Goal: Transaction & Acquisition: Download file/media

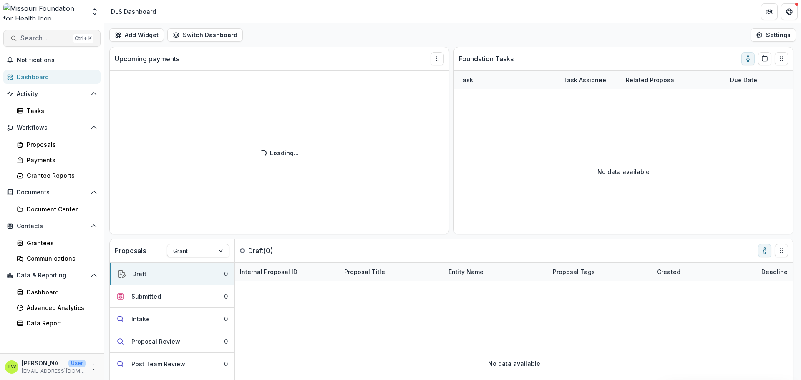
click at [38, 38] on span "Search..." at bounding box center [44, 38] width 49 height 8
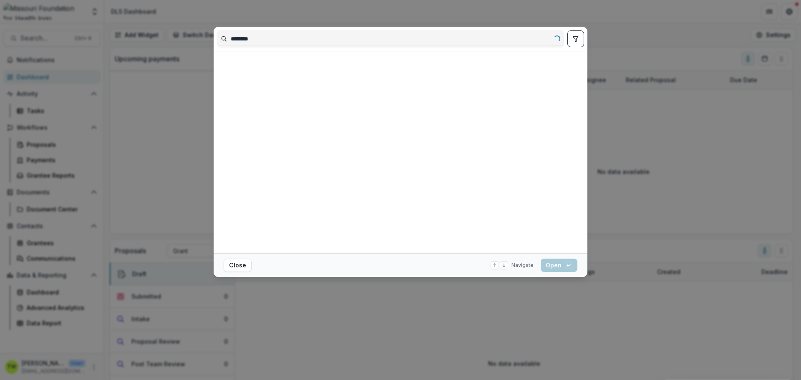
type input "********"
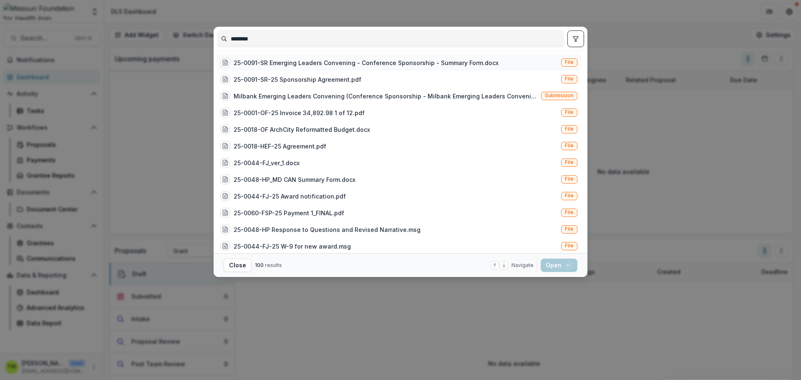
click at [280, 63] on div "25-0091-SR Emerging Leaders Convening - Conference Sponsorship - Summary Form.d…" at bounding box center [366, 62] width 265 height 9
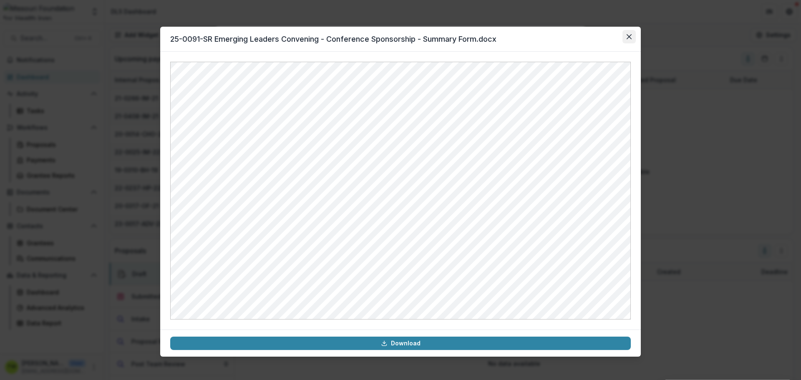
click at [633, 36] on button "Close" at bounding box center [628, 36] width 13 height 13
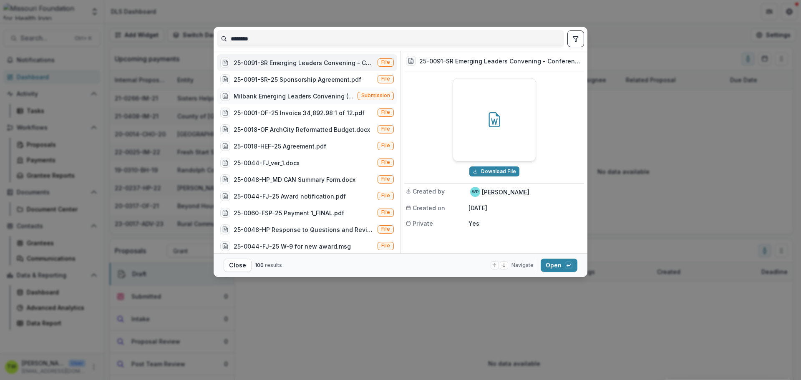
click at [382, 94] on span "Submission" at bounding box center [375, 96] width 29 height 6
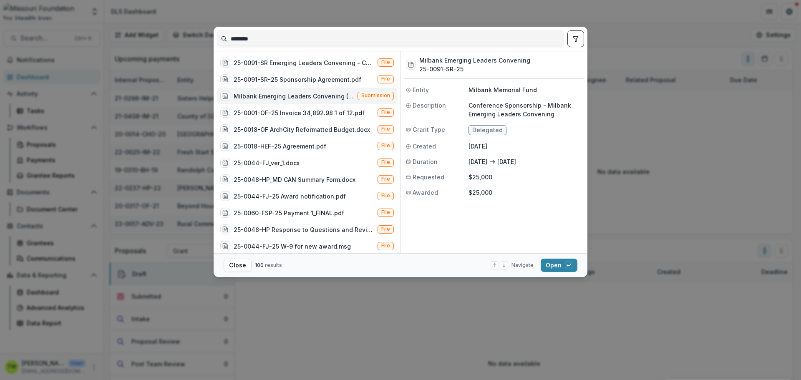
click at [261, 98] on div "Milbank Emerging Leaders Convening (Conference Sponsorship - Milbank Emerging L…" at bounding box center [294, 96] width 121 height 9
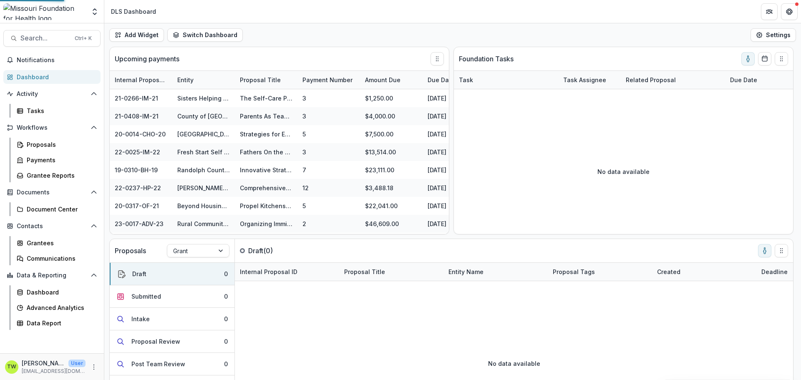
click at [261, 98] on div "Milbank Emerging Leaders Convening (Conference Sponsorship - Milbank Emerging L…" at bounding box center [298, 98] width 116 height 8
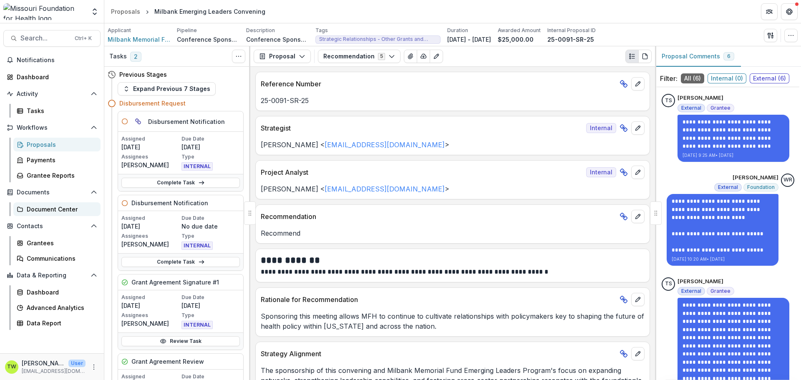
click at [41, 211] on div "Document Center" at bounding box center [60, 209] width 67 height 9
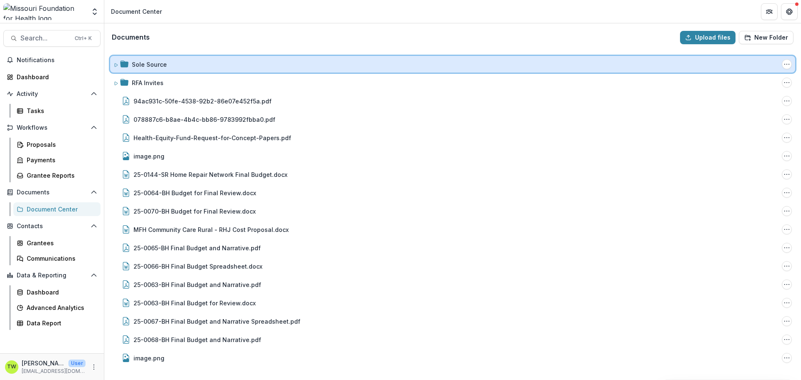
drag, startPoint x: 145, startPoint y: 65, endPoint x: 115, endPoint y: 65, distance: 30.4
click at [115, 65] on icon at bounding box center [116, 64] width 3 height 3
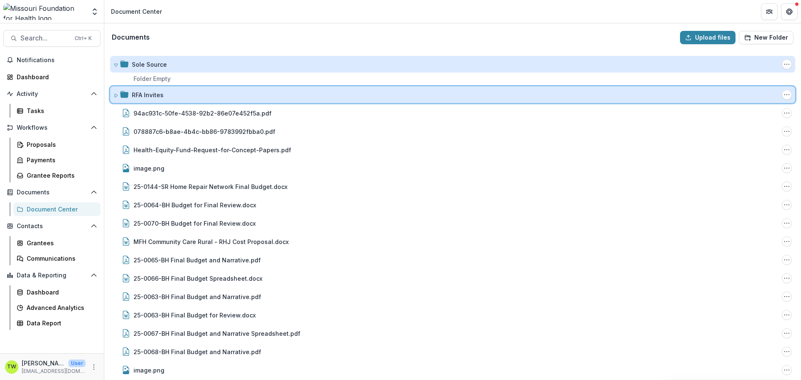
click at [114, 95] on icon at bounding box center [115, 95] width 5 height 5
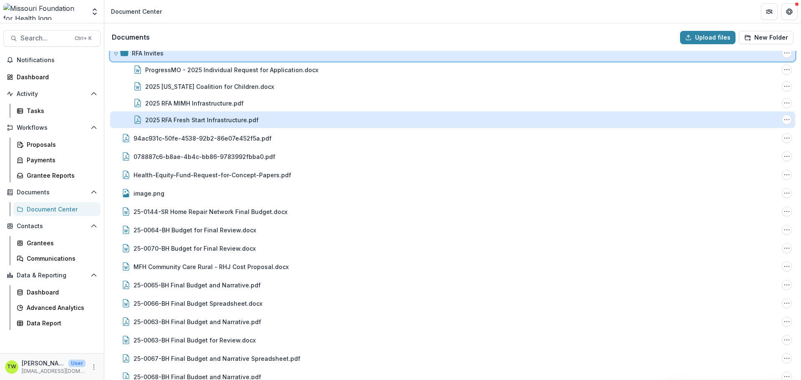
scroll to position [71, 0]
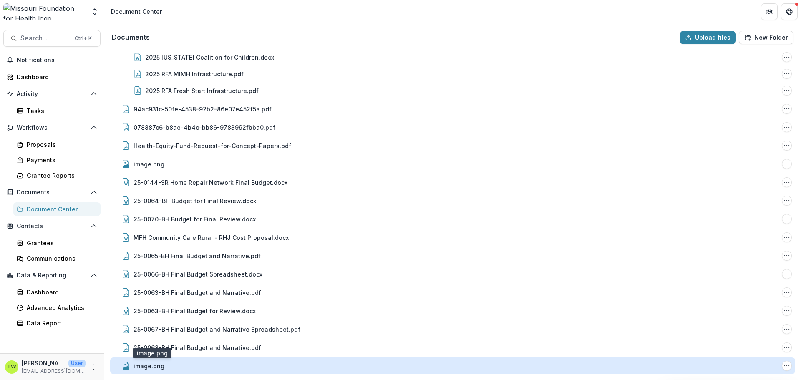
click at [148, 365] on div "image.png" at bounding box center [148, 366] width 31 height 9
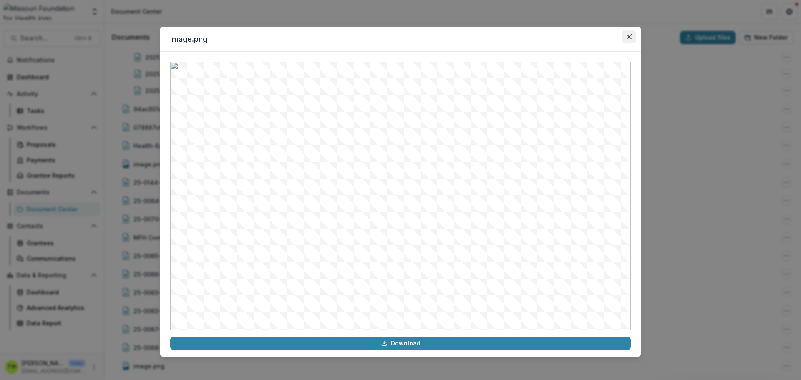
click at [628, 38] on icon "Close" at bounding box center [628, 36] width 5 height 5
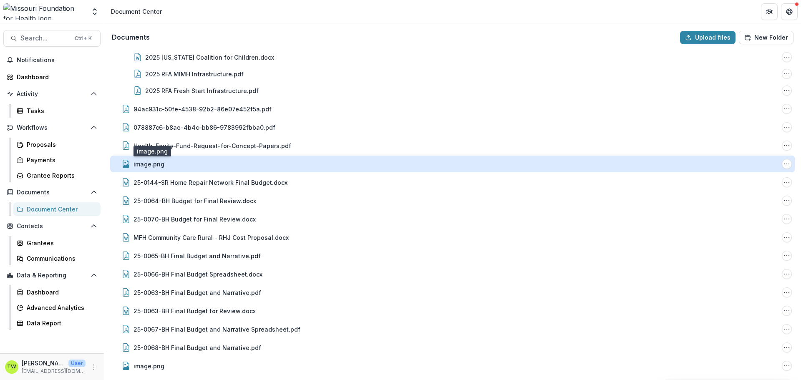
click at [153, 167] on div "image.png" at bounding box center [148, 164] width 31 height 9
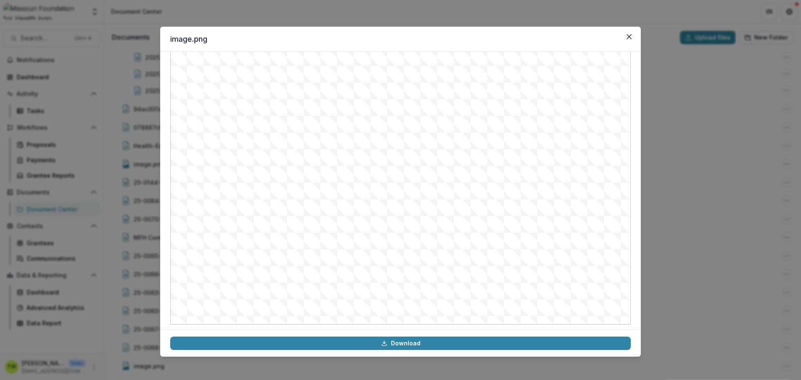
scroll to position [84, 0]
click at [631, 33] on button "Close" at bounding box center [628, 36] width 13 height 13
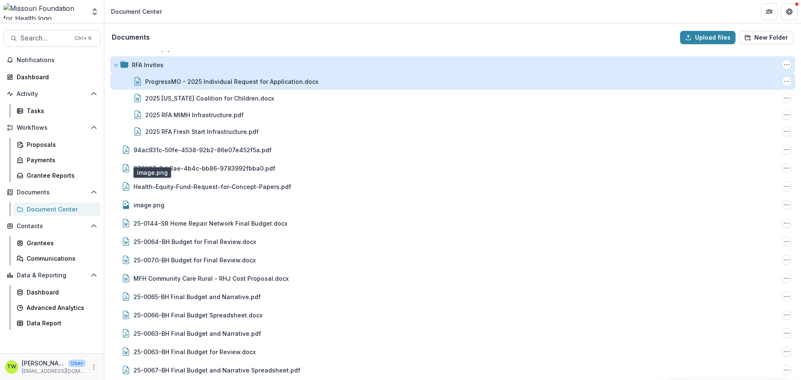
scroll to position [0, 0]
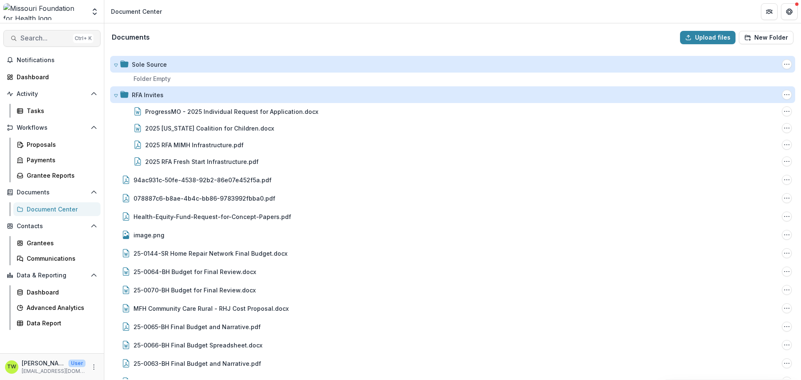
click at [61, 40] on span "Search..." at bounding box center [44, 38] width 49 height 8
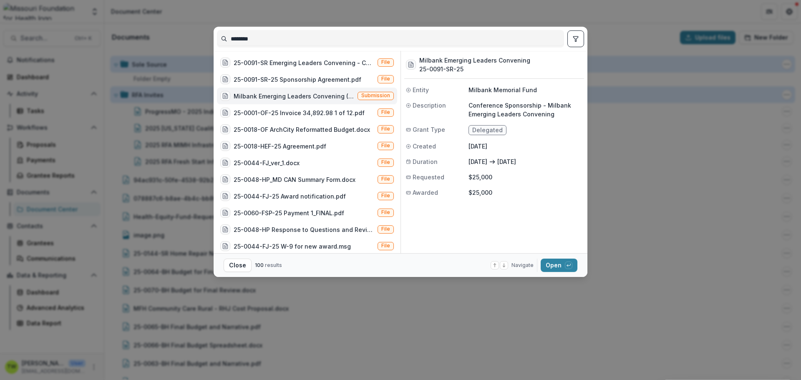
drag, startPoint x: 274, startPoint y: 40, endPoint x: 211, endPoint y: 44, distance: 63.5
click at [211, 44] on div "******** 25-0091-SR Emerging Leaders Convening - Conference Sponsorship - Summa…" at bounding box center [400, 190] width 801 height 380
type input "*******"
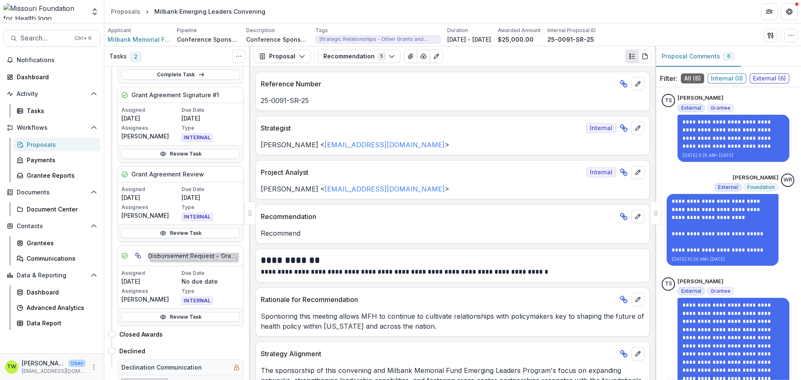
scroll to position [198, 0]
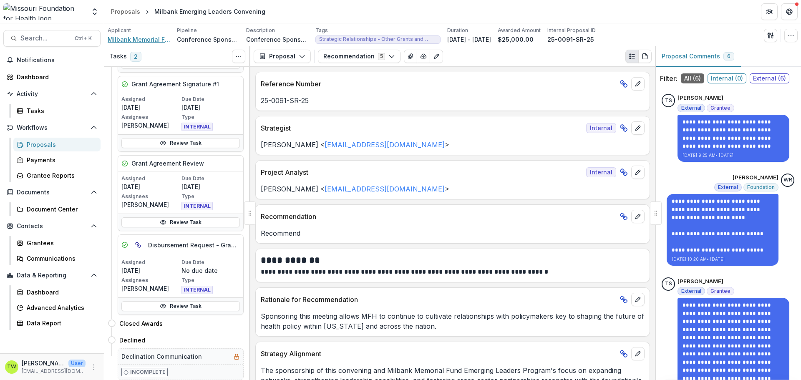
click at [141, 40] on span "Milbank Memorial Fund" at bounding box center [139, 39] width 63 height 9
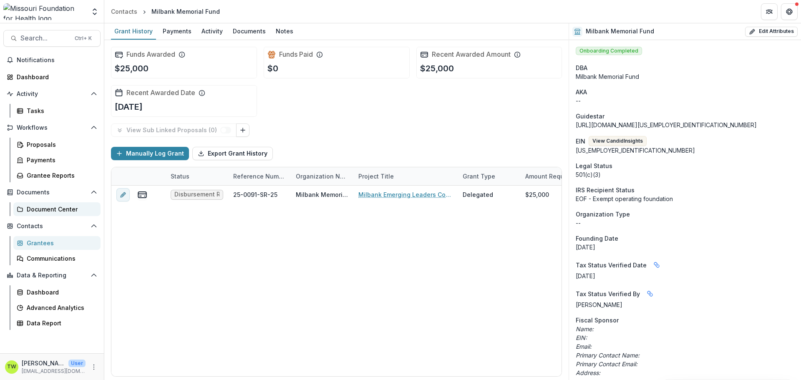
click at [57, 211] on div "Document Center" at bounding box center [60, 209] width 67 height 9
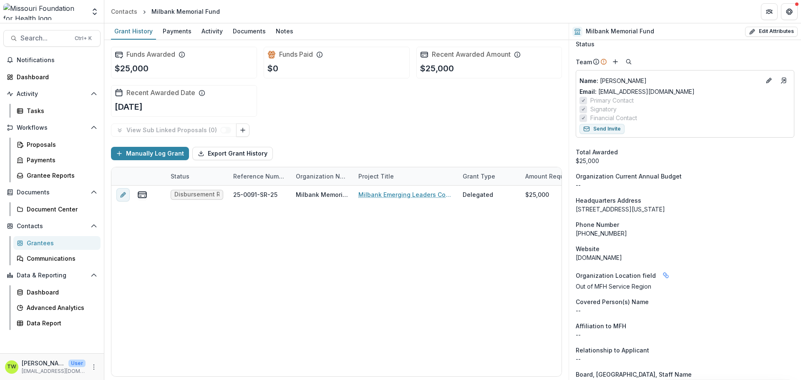
scroll to position [368, 0]
click at [253, 33] on div "Documents" at bounding box center [249, 31] width 40 height 12
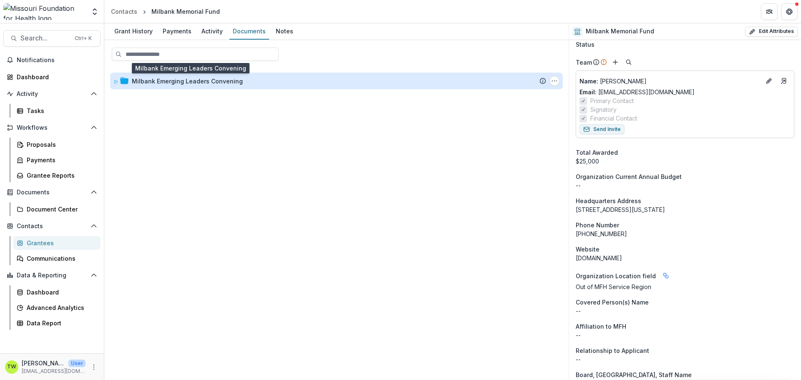
click at [192, 82] on div "Milbank Emerging Leaders Convening" at bounding box center [187, 81] width 111 height 9
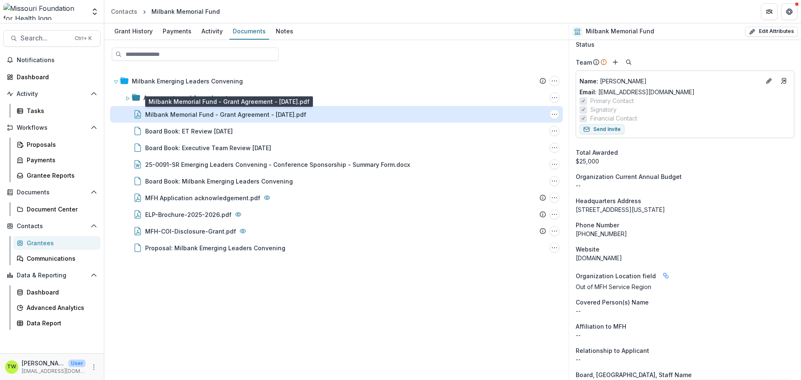
click at [214, 116] on div "Milbank Memorial Fund - Grant Agreement - [DATE].pdf" at bounding box center [225, 114] width 161 height 9
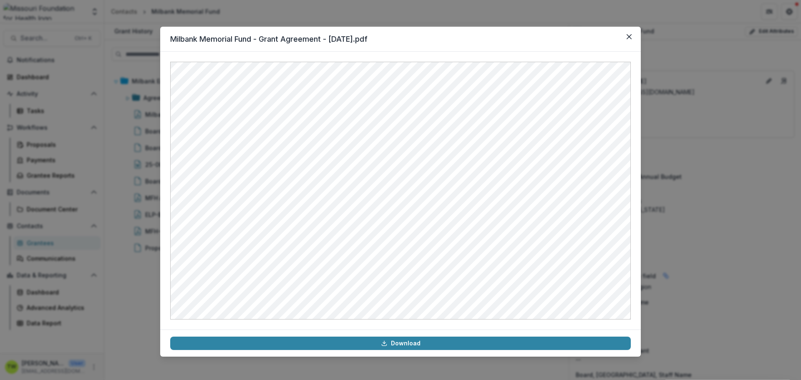
drag, startPoint x: 426, startPoint y: 45, endPoint x: 480, endPoint y: 47, distance: 53.8
click at [382, 45] on header "Milbank Memorial Fund - Grant Agreement - [DATE].pdf" at bounding box center [400, 39] width 480 height 25
click at [480, 44] on header "Milbank Memorial Fund - Grant Agreement - [DATE].pdf" at bounding box center [400, 39] width 480 height 25
drag, startPoint x: 408, startPoint y: 342, endPoint x: 393, endPoint y: 327, distance: 21.2
click at [408, 342] on link "Download" at bounding box center [400, 343] width 460 height 13
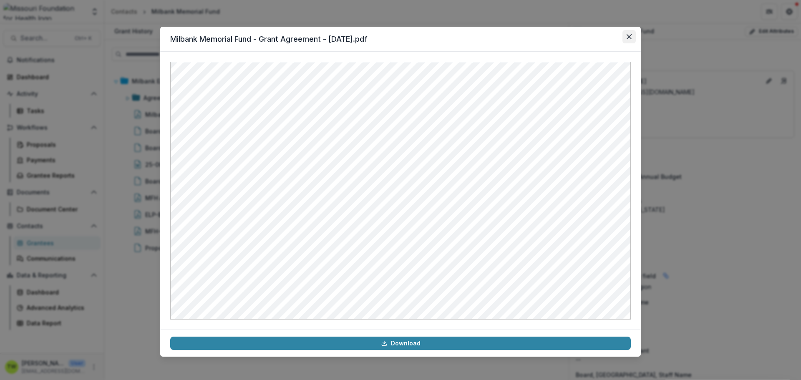
click at [626, 36] on button "Close" at bounding box center [628, 36] width 13 height 13
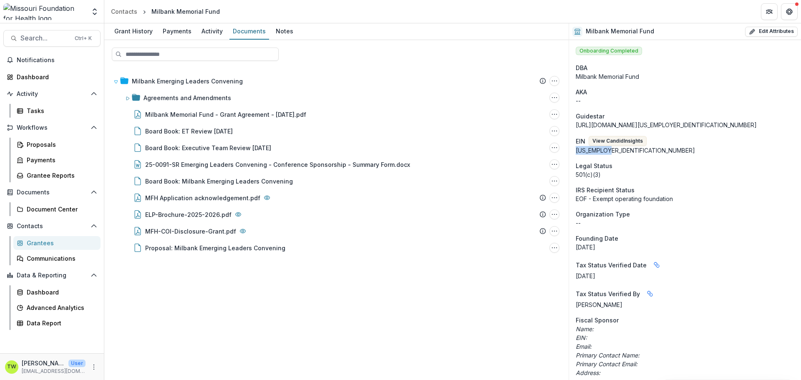
drag, startPoint x: 576, startPoint y: 150, endPoint x: 615, endPoint y: 153, distance: 39.3
click at [615, 153] on div "[US_EMPLOYER_IDENTIFICATION_NUMBER]" at bounding box center [685, 150] width 219 height 9
copy div "[US_EMPLOYER_IDENTIFICATION_NUMBER]"
drag, startPoint x: 664, startPoint y: 156, endPoint x: 633, endPoint y: 153, distance: 30.9
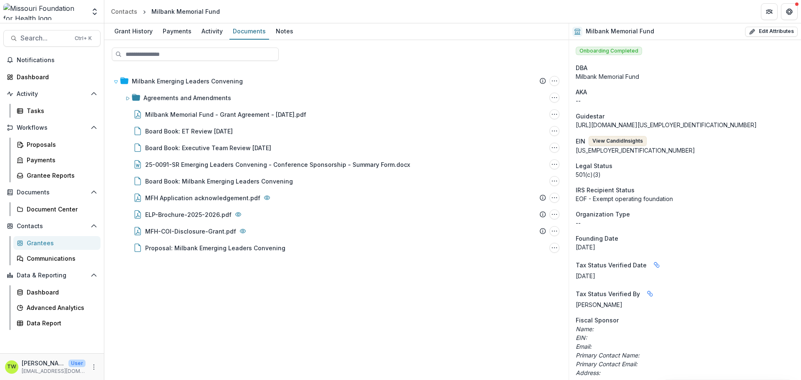
click at [601, 140] on button "View Candid Insights" at bounding box center [617, 141] width 58 height 10
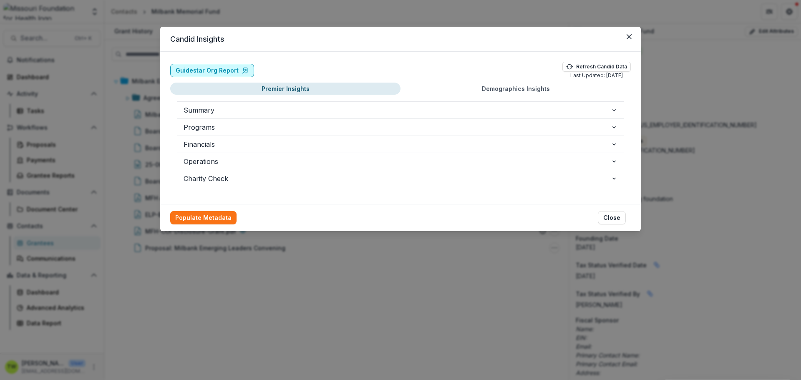
click at [211, 67] on link "Guidestar Org Report" at bounding box center [212, 70] width 84 height 13
click at [608, 220] on button "Close" at bounding box center [612, 217] width 28 height 13
